Goal: Task Accomplishment & Management: Manage account settings

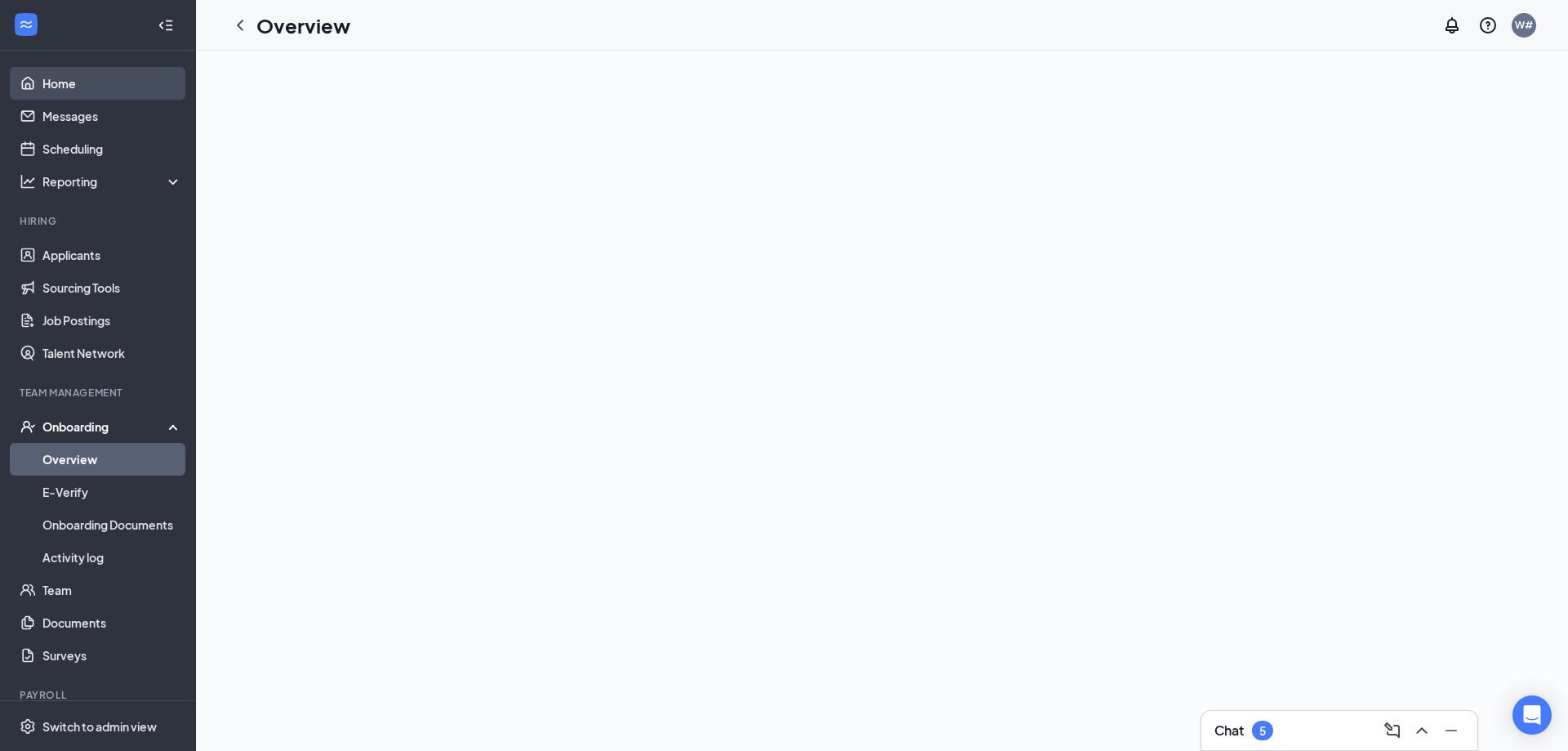
click at [79, 76] on link "Home" at bounding box center [112, 83] width 140 height 33
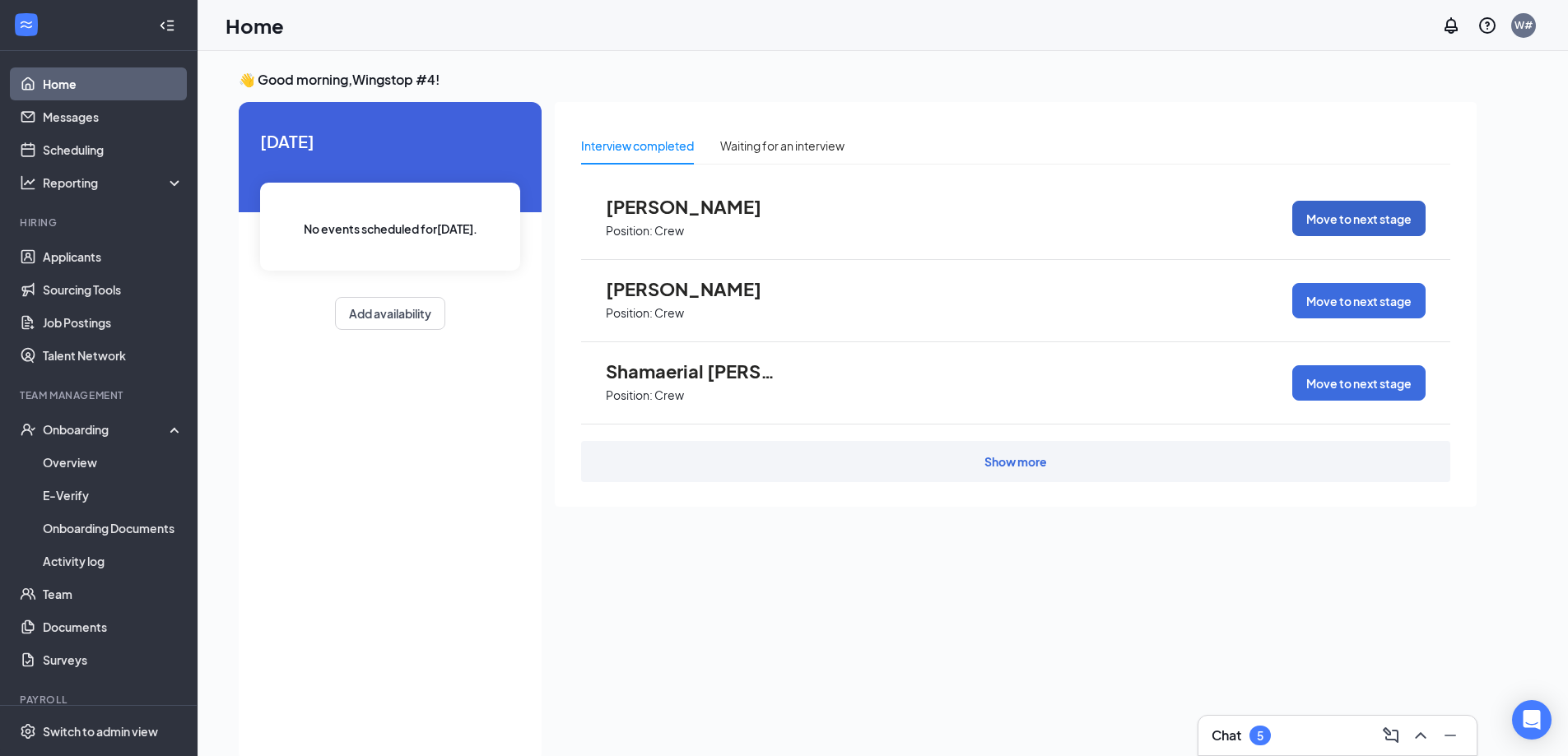
click at [1344, 227] on button "Move to next stage" at bounding box center [1358, 218] width 134 height 36
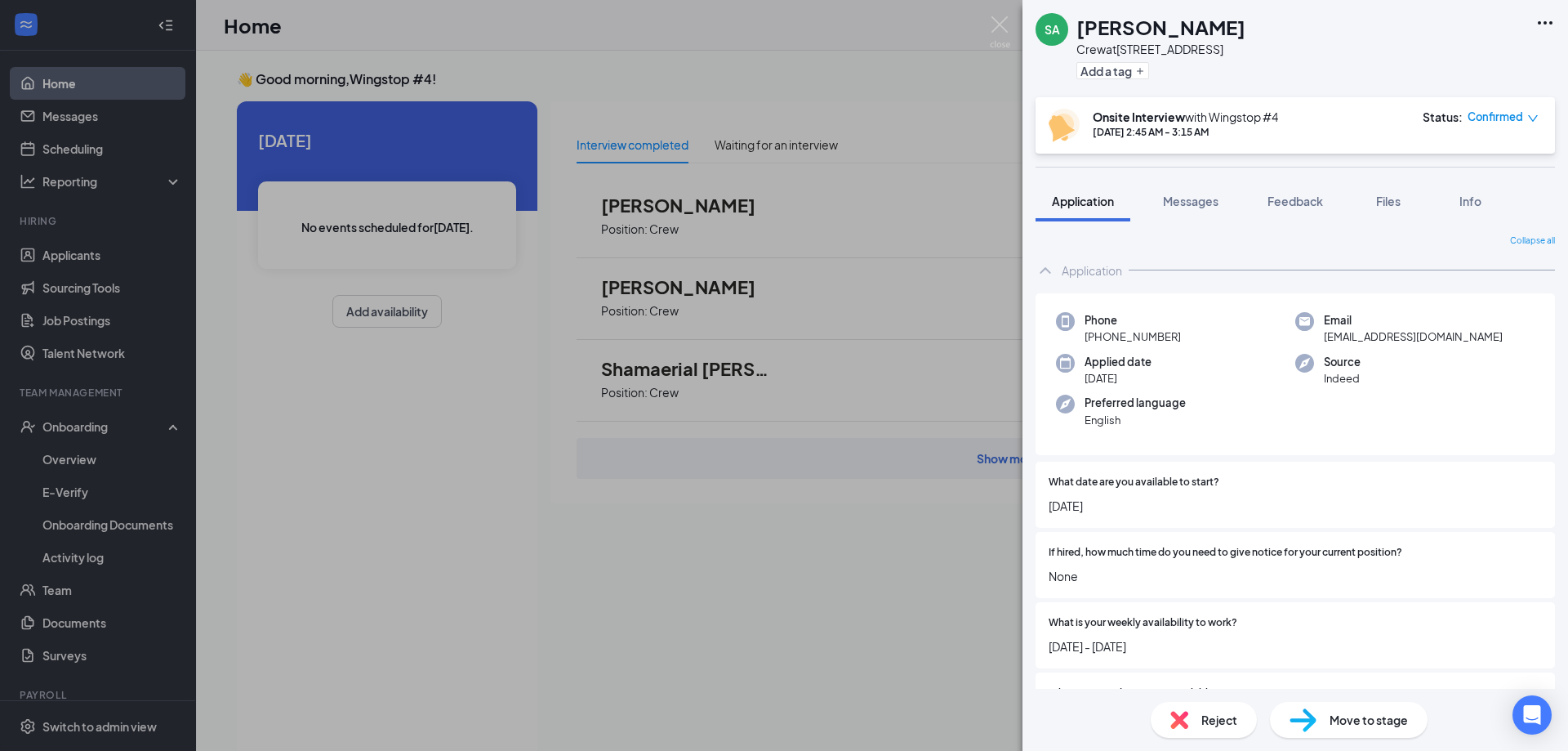
click at [1360, 724] on span "Move to stage" at bounding box center [1369, 720] width 78 height 18
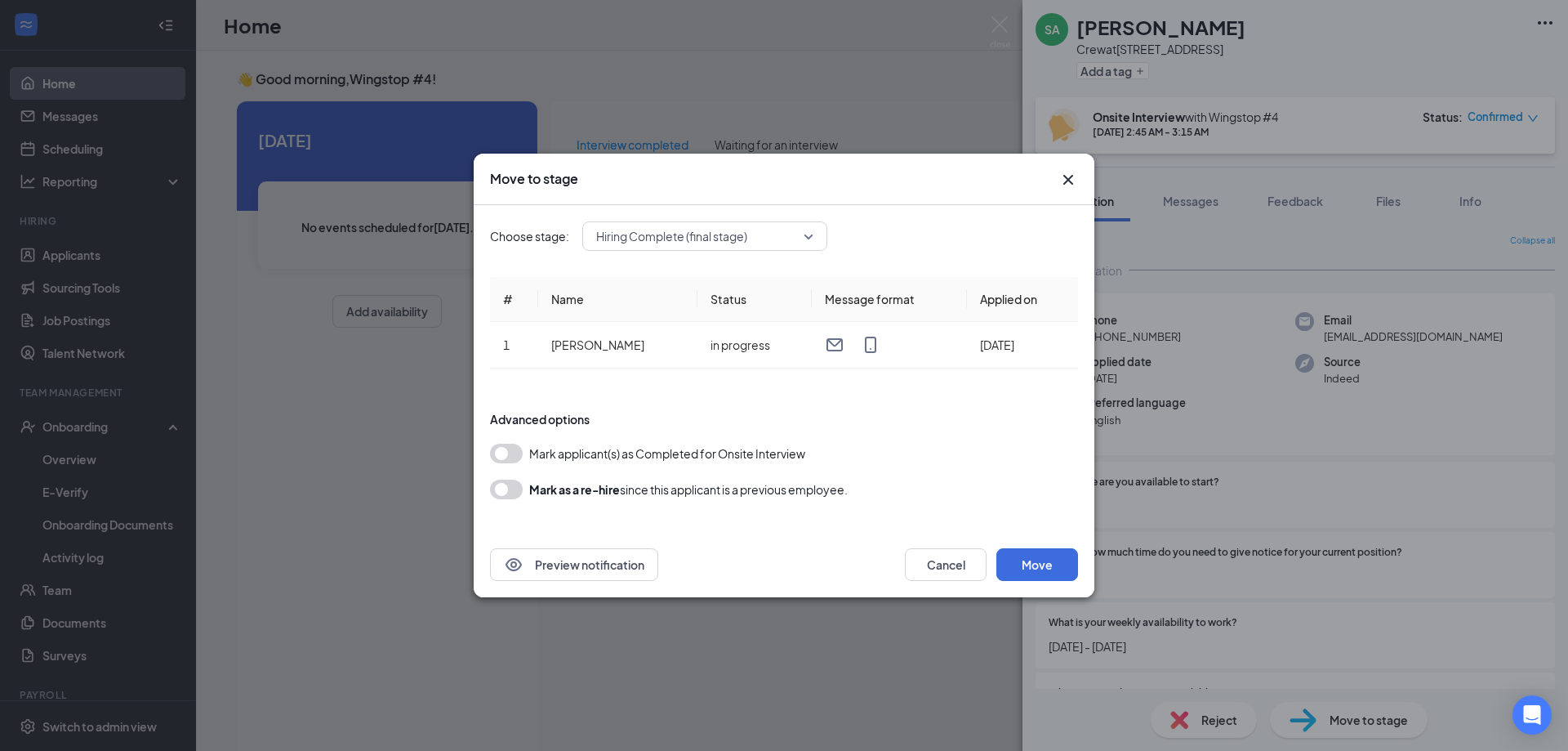
click at [509, 493] on button "button" at bounding box center [506, 489] width 33 height 20
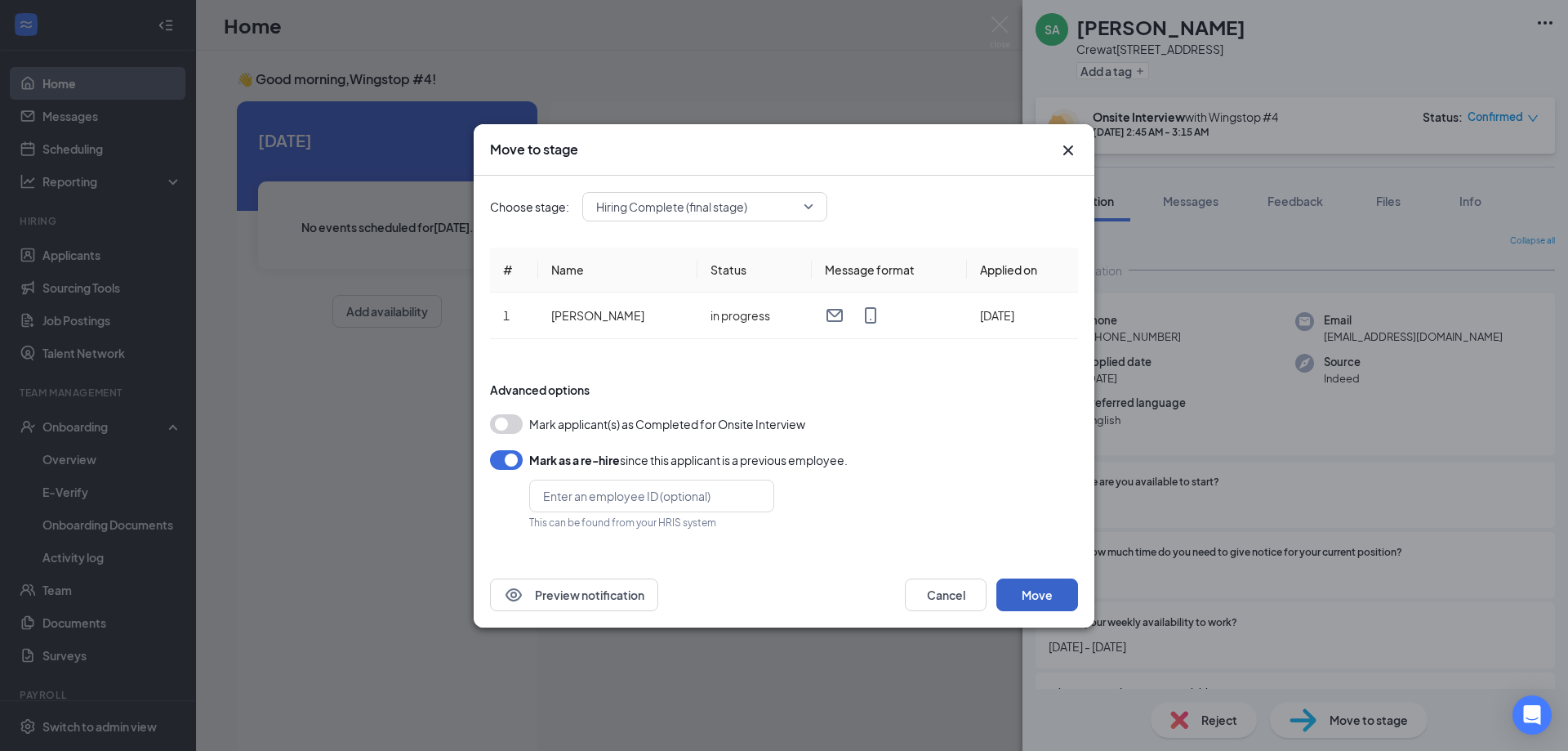
click at [1044, 598] on button "Move" at bounding box center [1037, 595] width 81 height 33
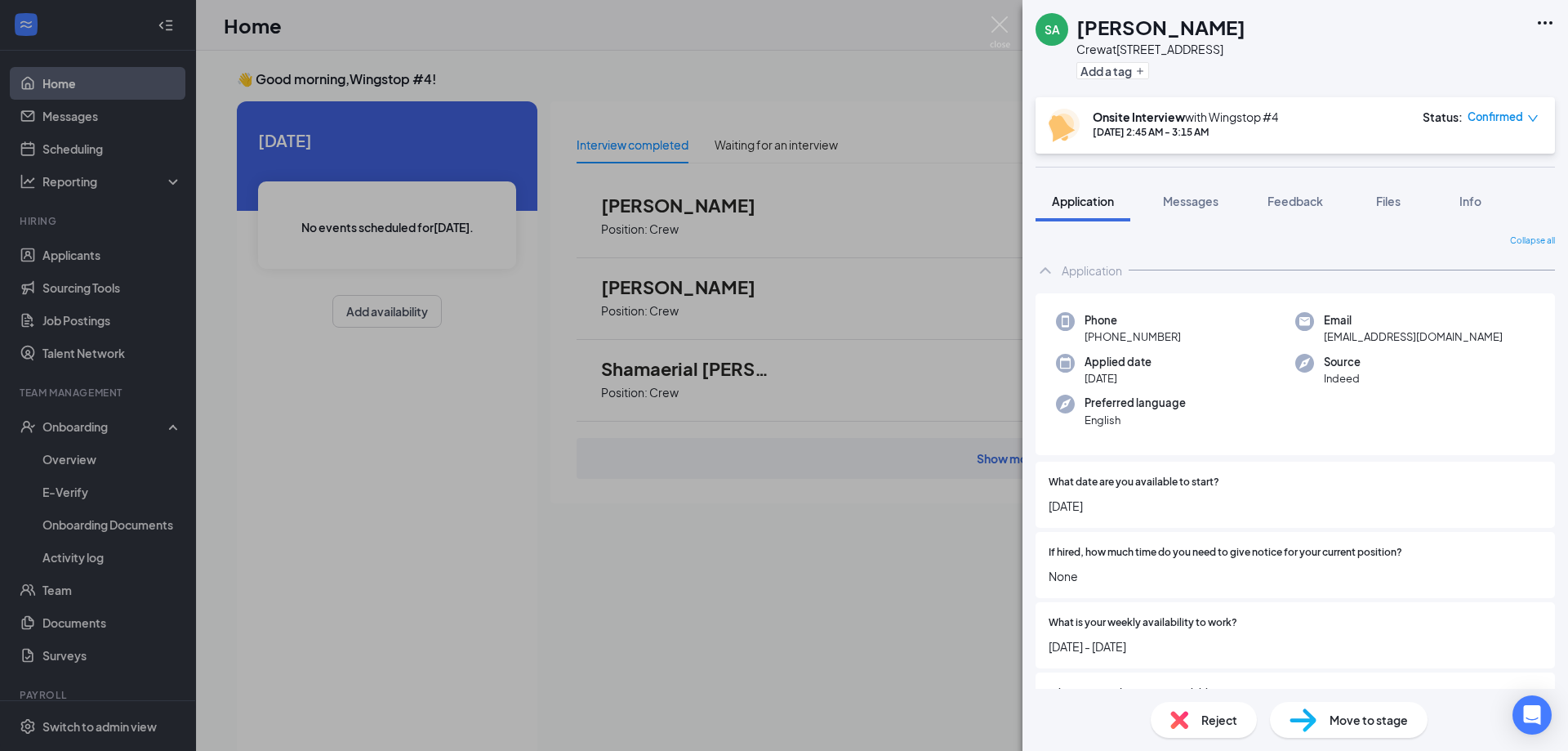
click at [592, 538] on div "SA [PERSON_NAME] Crew at [GEOGRAPHIC_DATA] Add a tag Onsite Interview with Wing…" at bounding box center [784, 376] width 1568 height 751
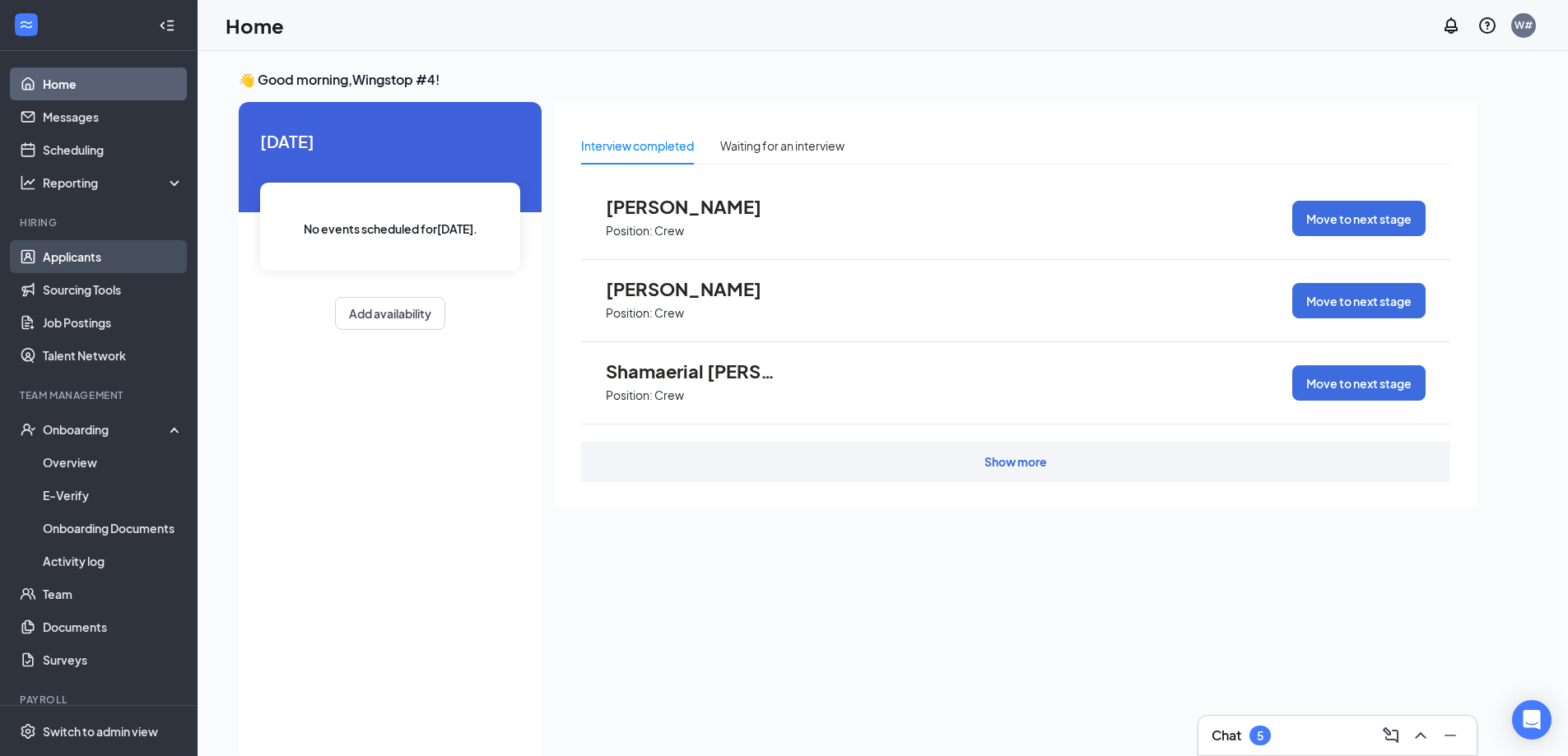
click at [64, 263] on link "Applicants" at bounding box center [113, 257] width 141 height 33
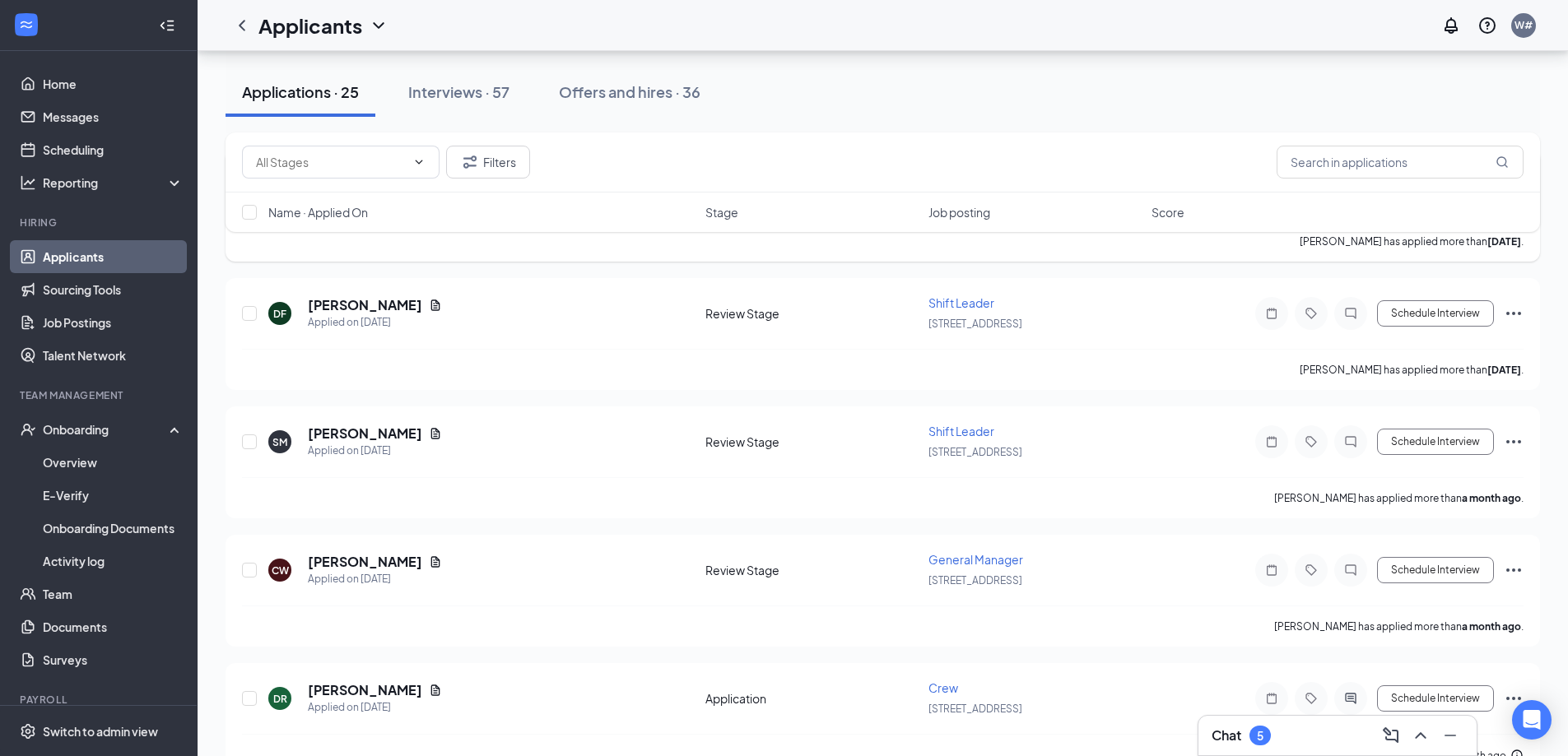
scroll to position [2779, 0]
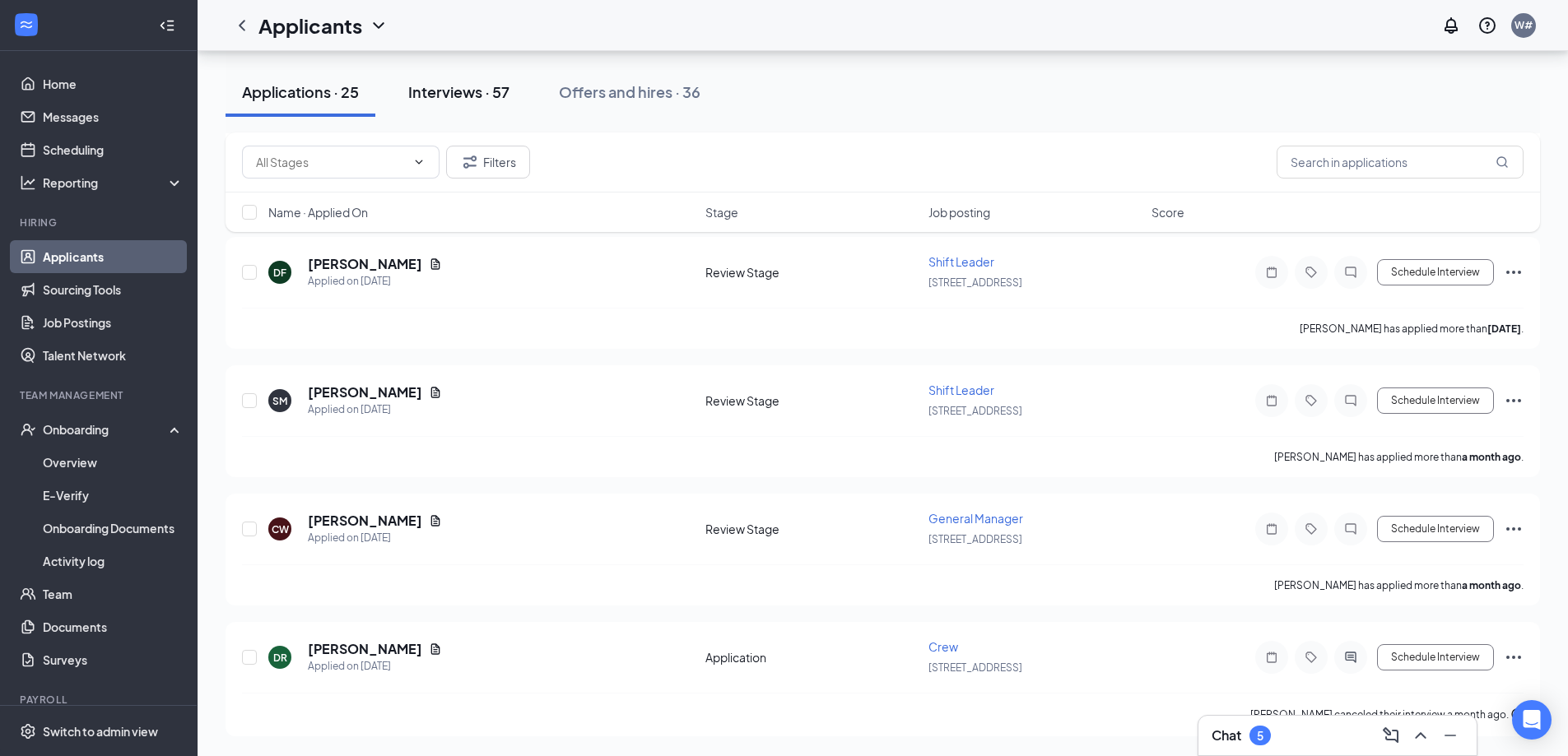
click at [459, 105] on button "Interviews · 57" at bounding box center [459, 92] width 135 height 50
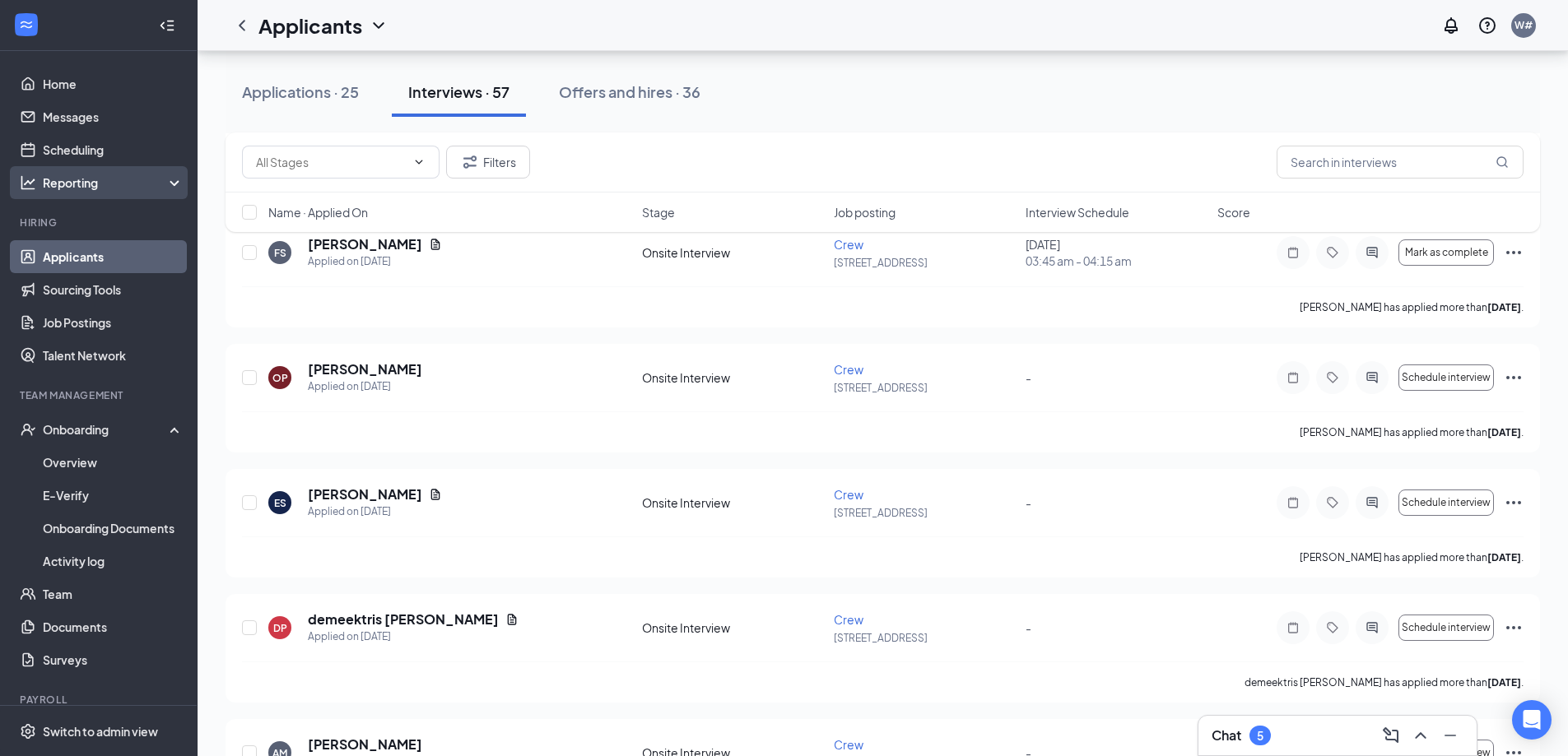
scroll to position [1682, 0]
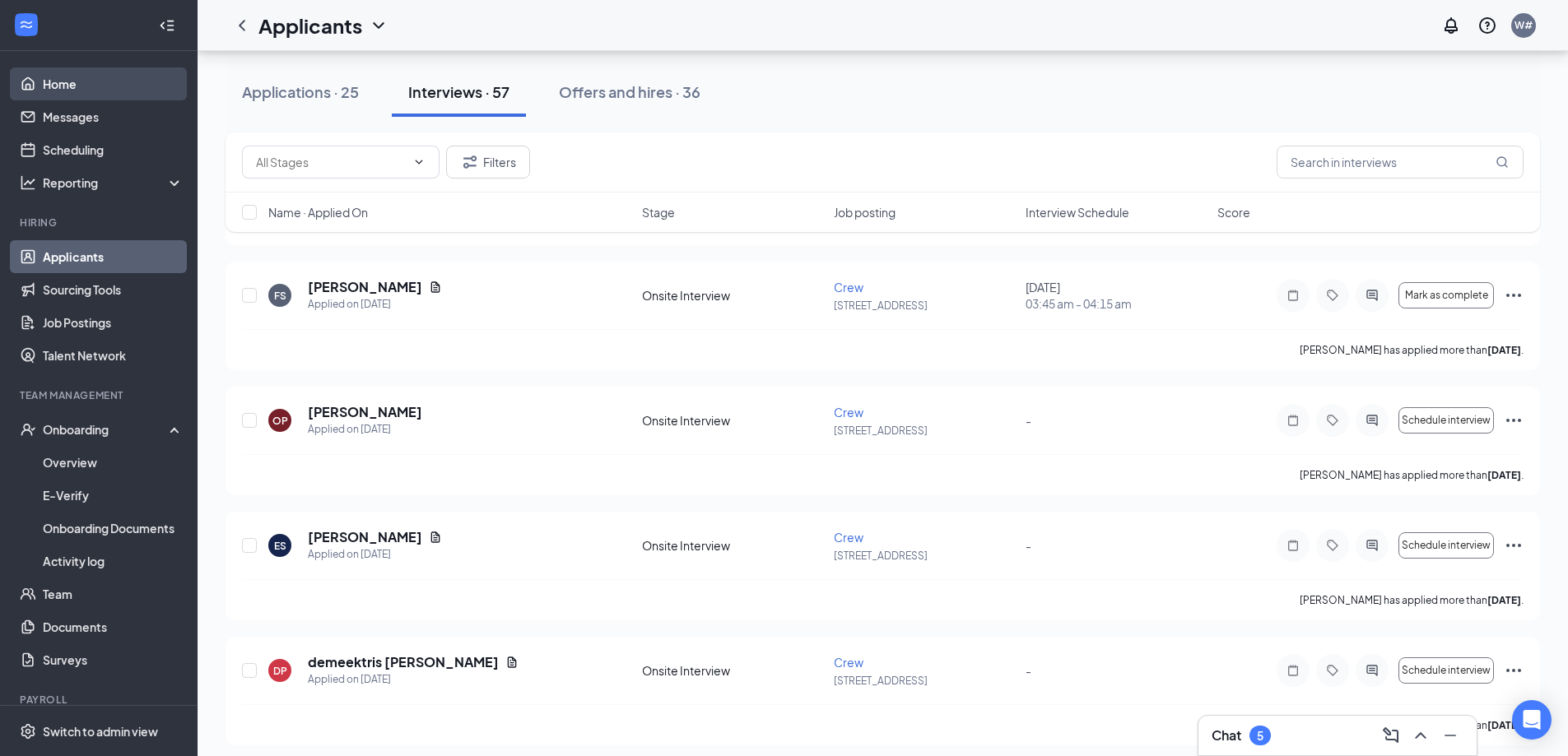
click at [79, 96] on link "Home" at bounding box center [113, 84] width 141 height 33
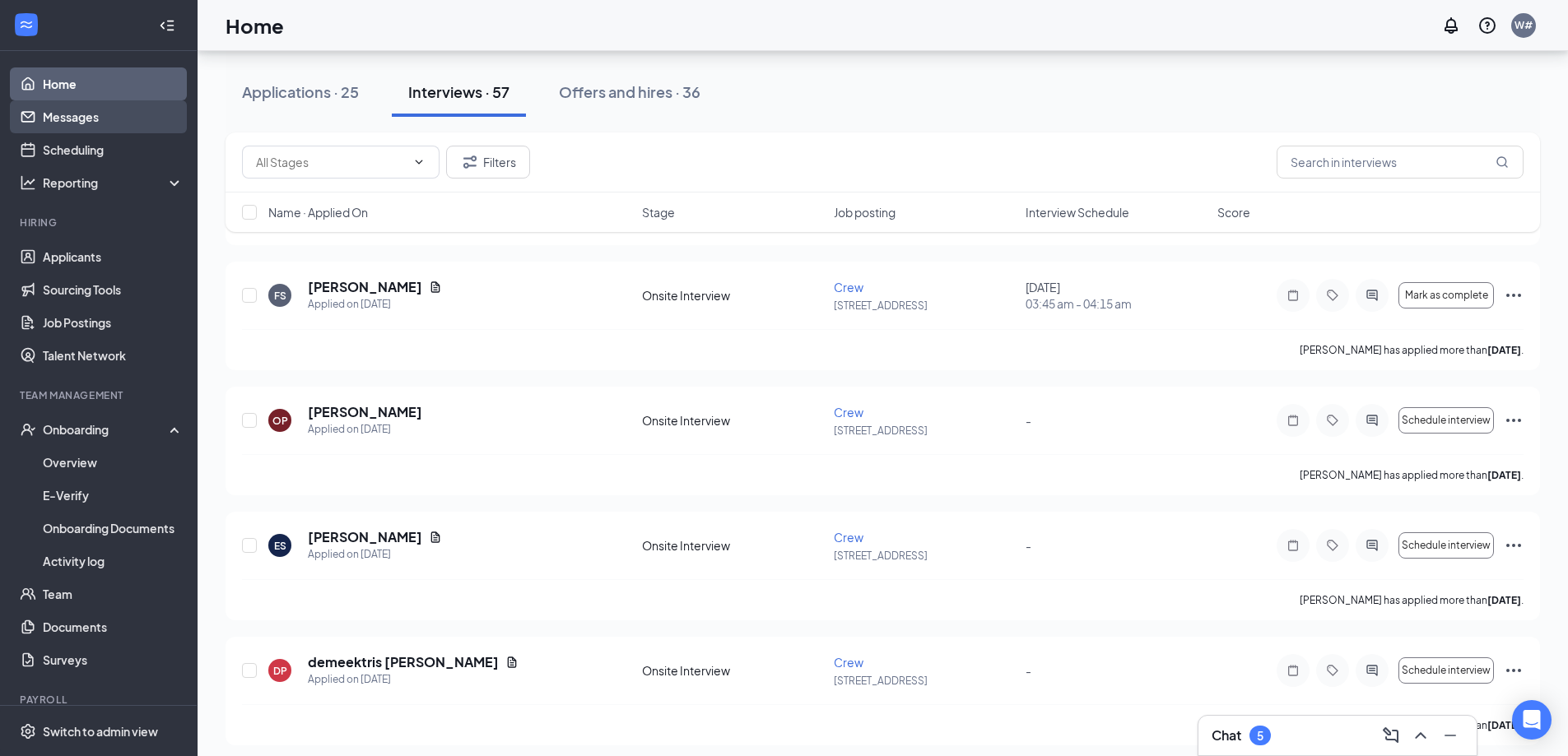
scroll to position [35, 0]
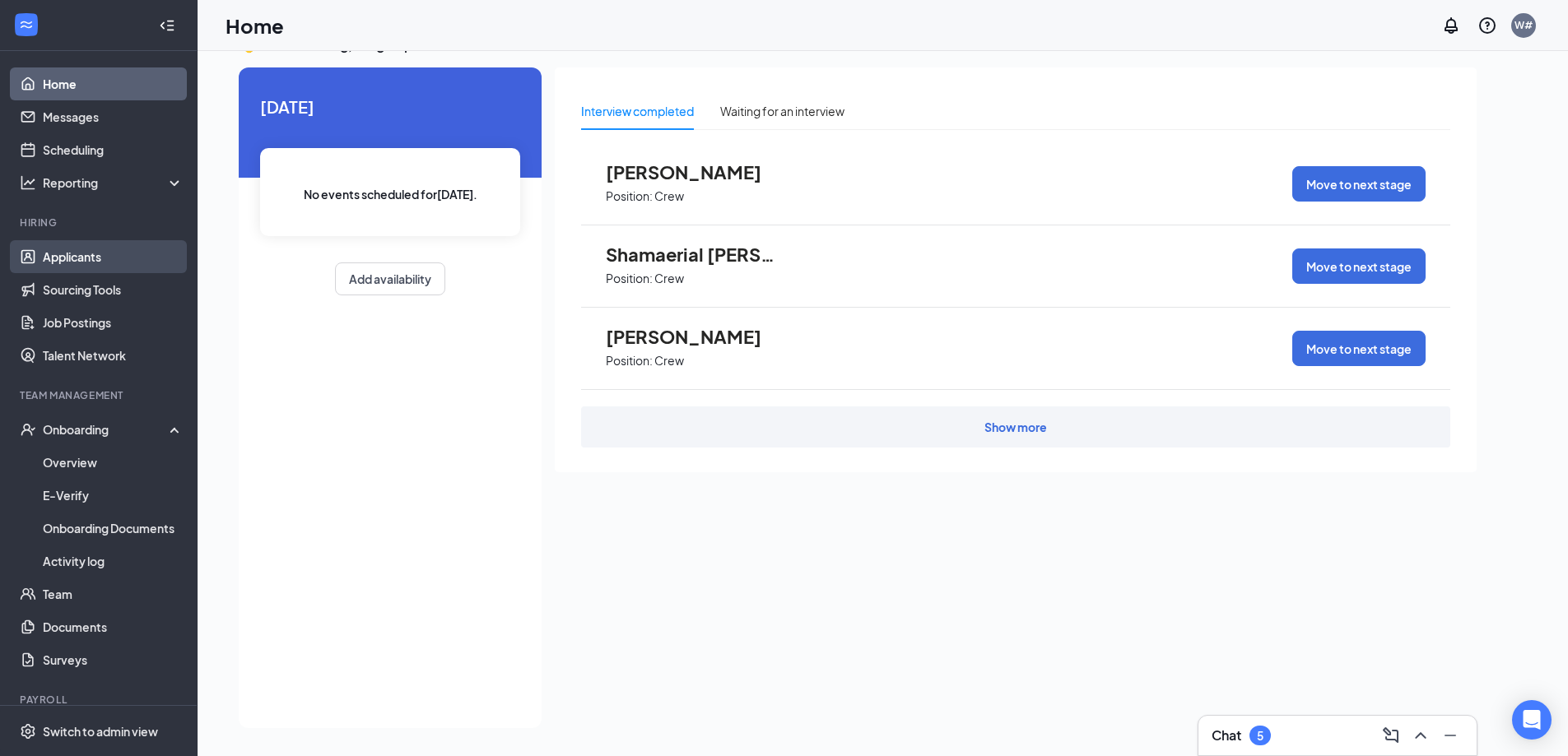
click at [52, 246] on link "Applicants" at bounding box center [113, 257] width 141 height 33
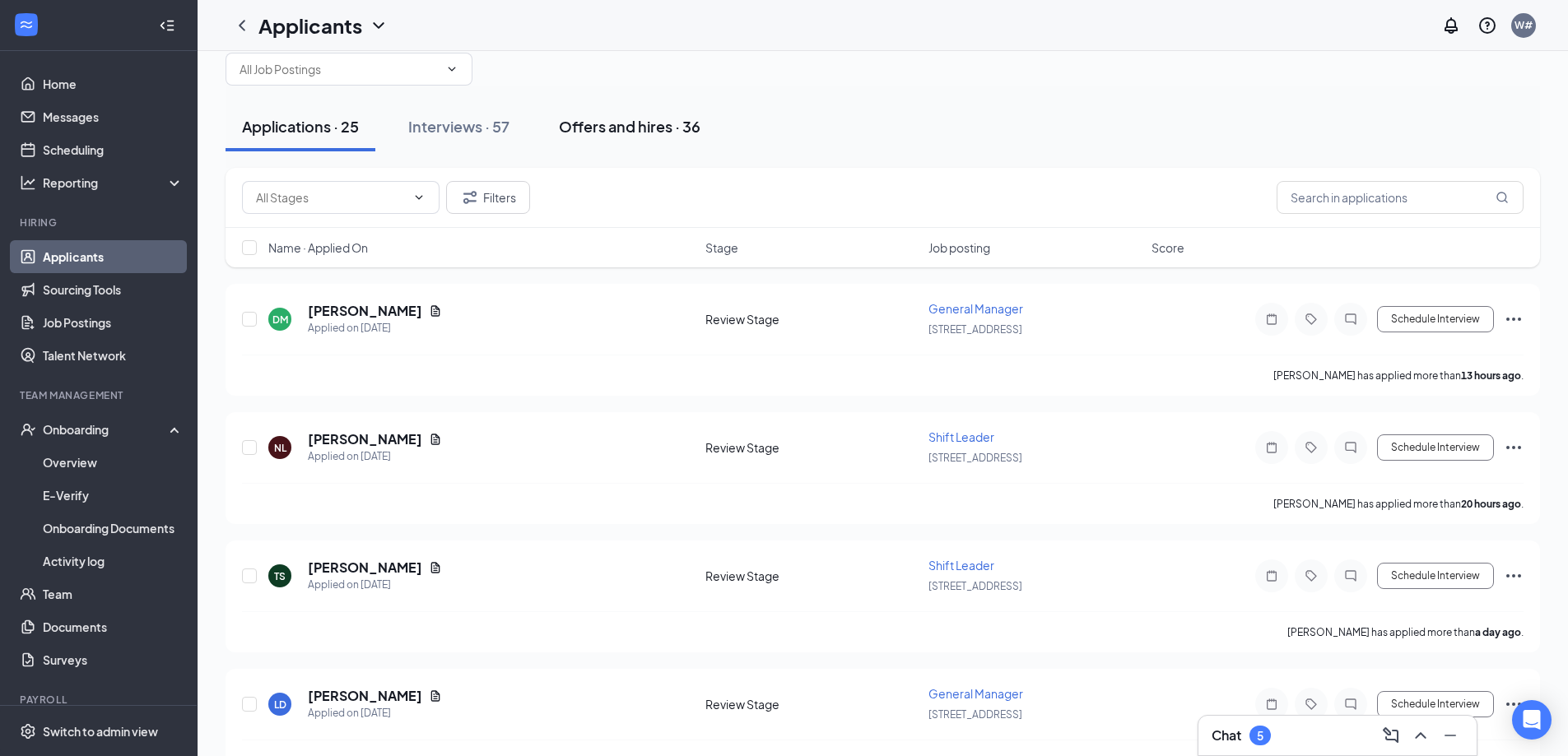
click at [591, 121] on div "Offers and hires · 36" at bounding box center [630, 127] width 142 height 21
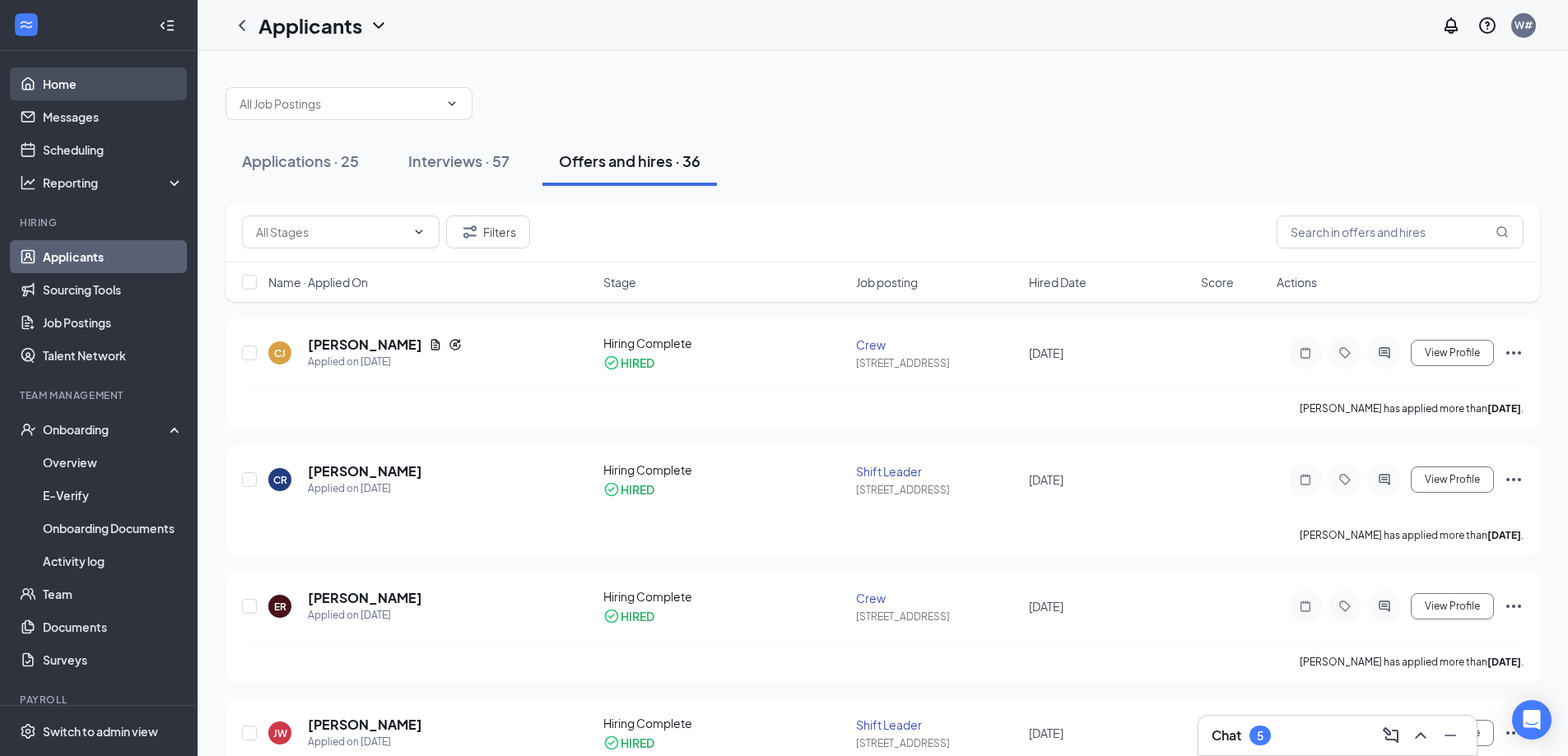
click at [160, 93] on link "Home" at bounding box center [113, 84] width 141 height 33
